Goal: Download file/media

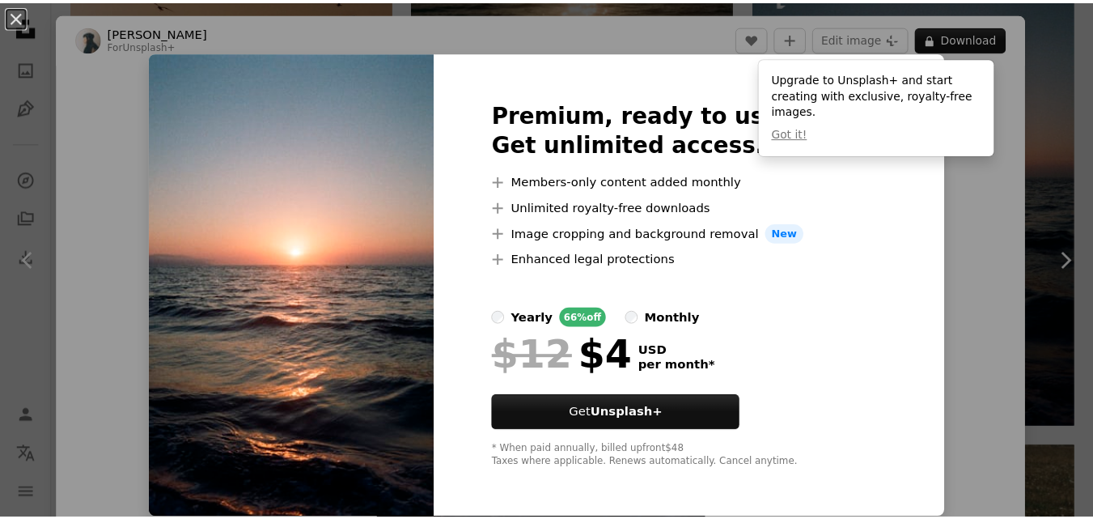
scroll to position [1299, 0]
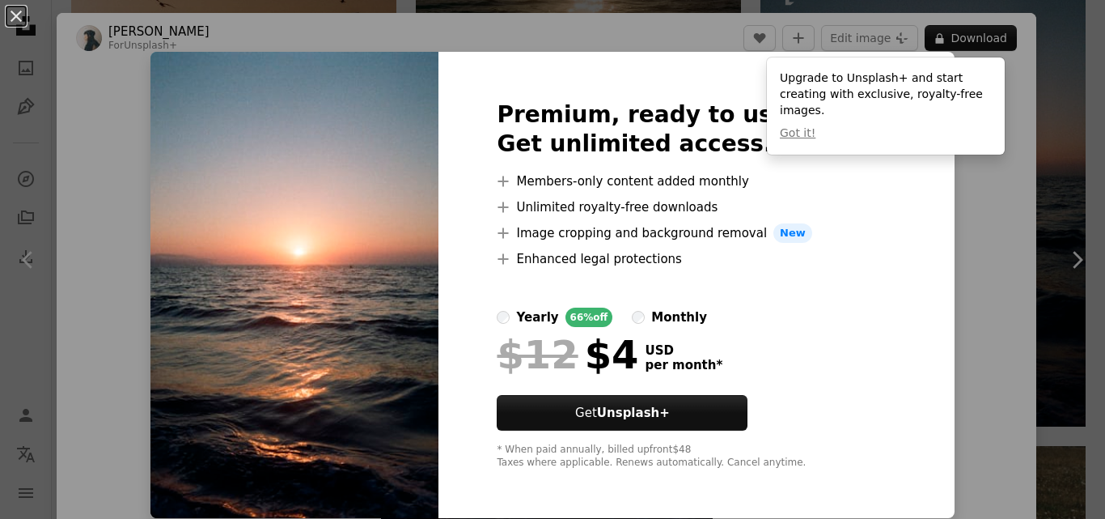
click at [989, 284] on div "An X shape Premium, ready to use images. Get unlimited access. A plus sign Memb…" at bounding box center [552, 259] width 1105 height 519
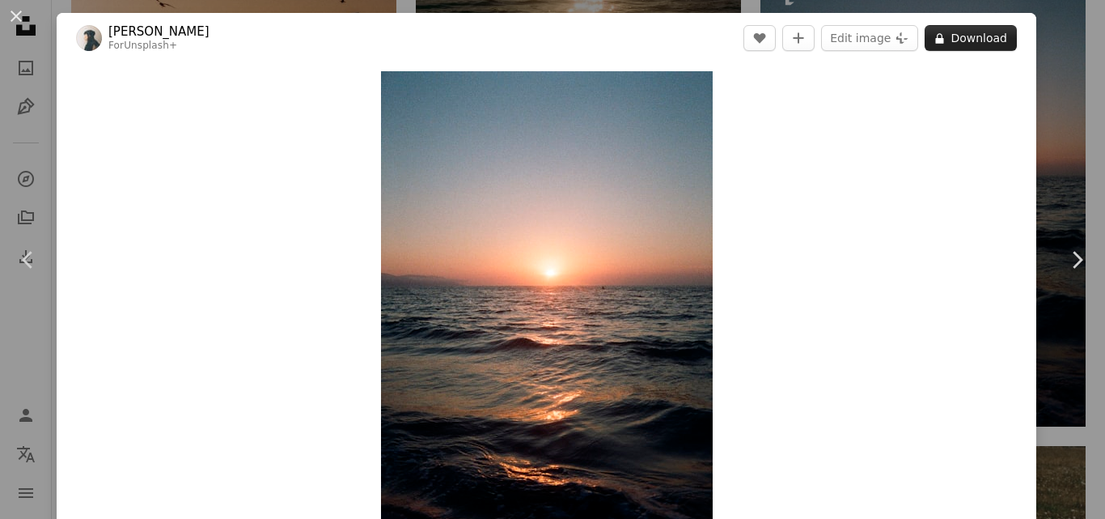
click at [948, 45] on button "A lock Download" at bounding box center [971, 38] width 92 height 26
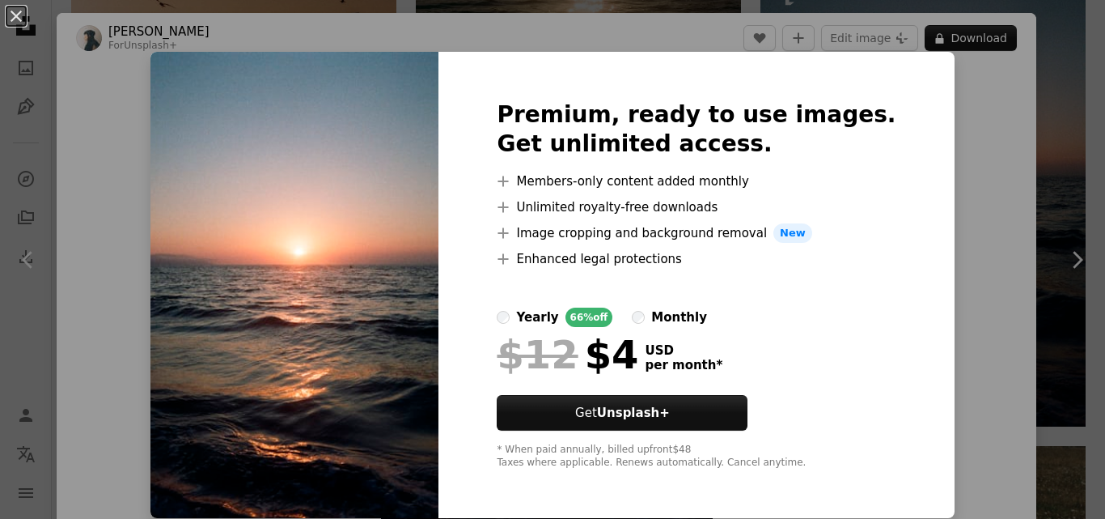
click at [956, 98] on div "An X shape Premium, ready to use images. Get unlimited access. A plus sign Memb…" at bounding box center [552, 259] width 1105 height 519
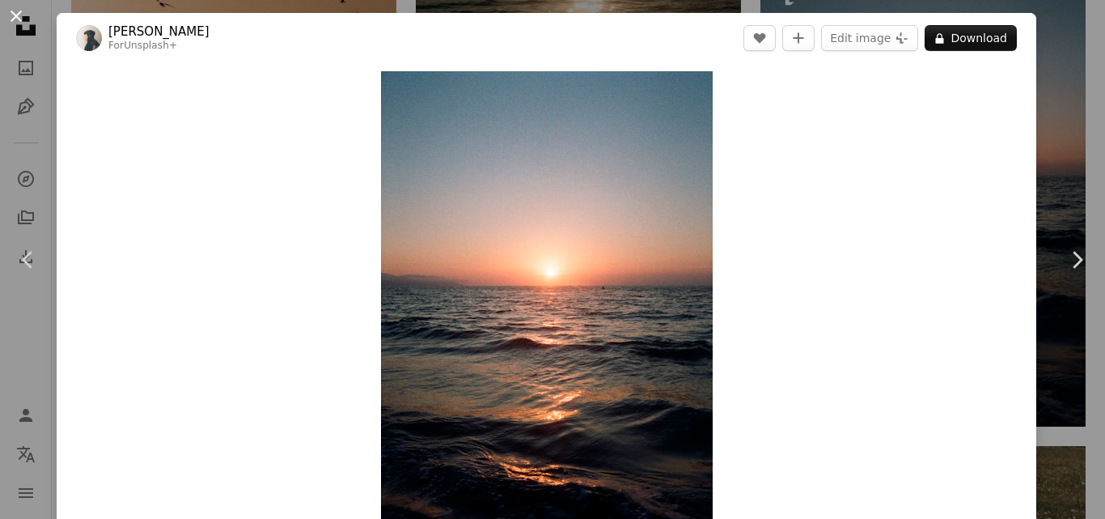
click at [6, 6] on button "An X shape" at bounding box center [15, 15] width 19 height 19
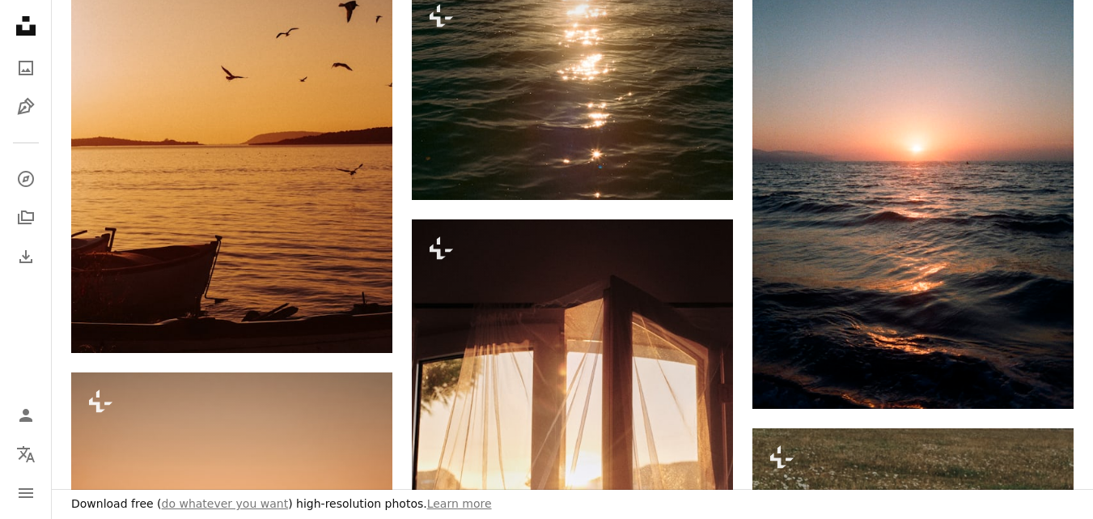
click at [6, 2] on nav "Unsplash logo Unsplash Home A photo Pen Tool A compass A stack of folders Downl…" at bounding box center [26, 259] width 52 height 519
